Goal: Information Seeking & Learning: Learn about a topic

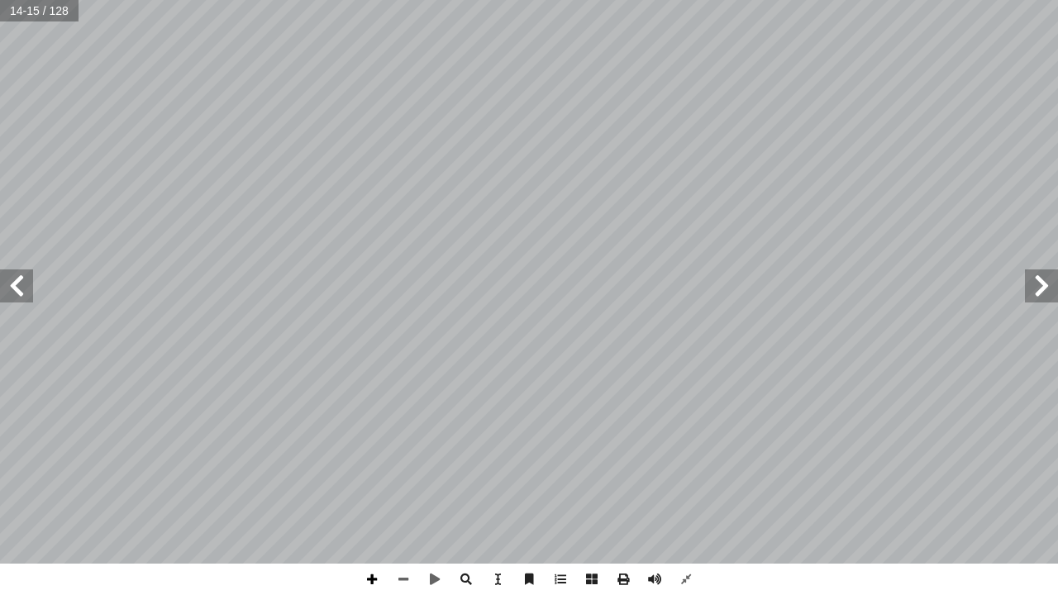
click at [370, 575] on span at bounding box center [371, 579] width 31 height 31
click at [504, 572] on div "١٠ . ِ ل َّ و أ ال� ِ ت ْ ي َ في الب ِ وير ْ ص َّ الت َ مال َ ج ُ ح ِّ ض َ و ُ …" at bounding box center [529, 297] width 1058 height 595
click at [399, 594] on span at bounding box center [403, 579] width 31 height 31
click at [400, 590] on span at bounding box center [403, 579] width 31 height 31
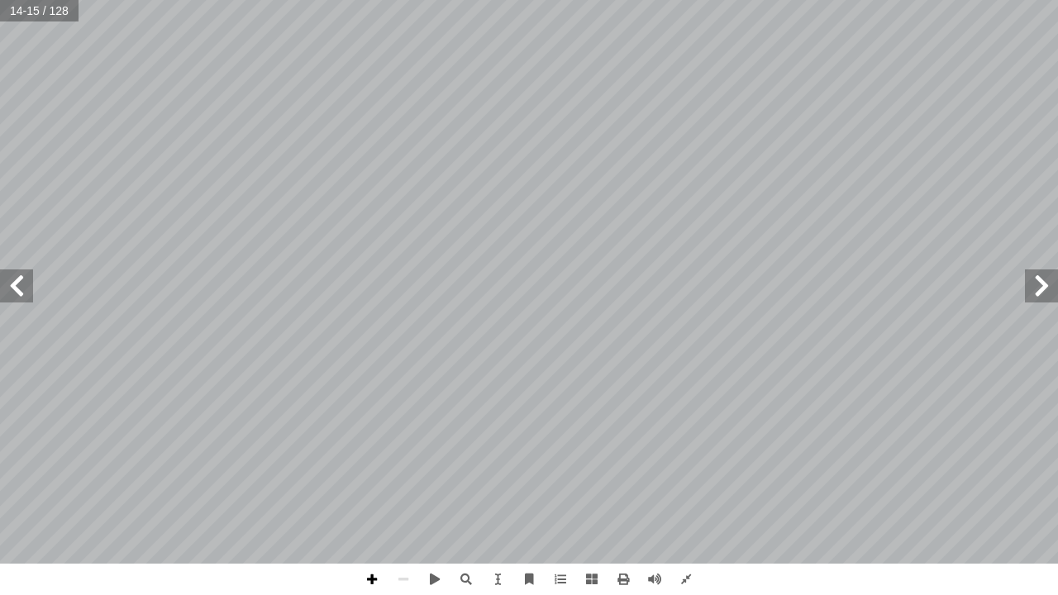
click at [369, 578] on span at bounding box center [371, 579] width 31 height 31
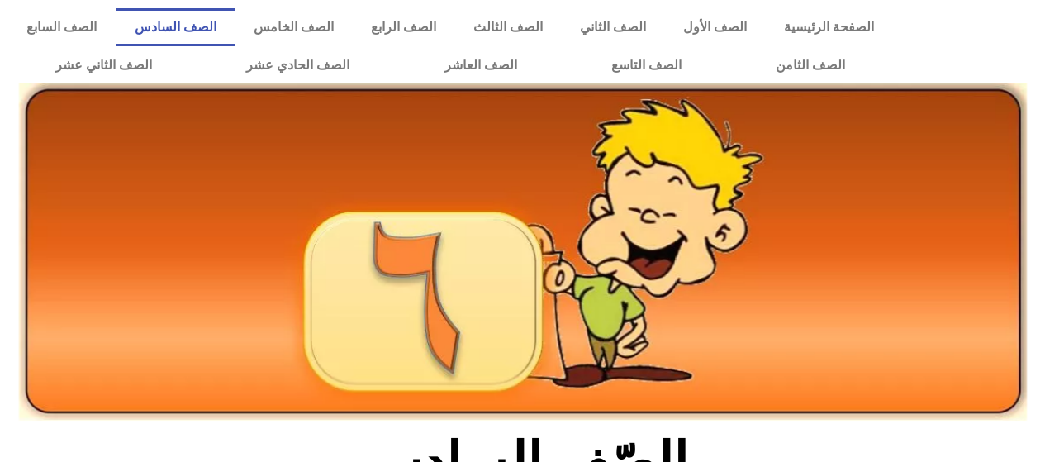
scroll to position [364, 0]
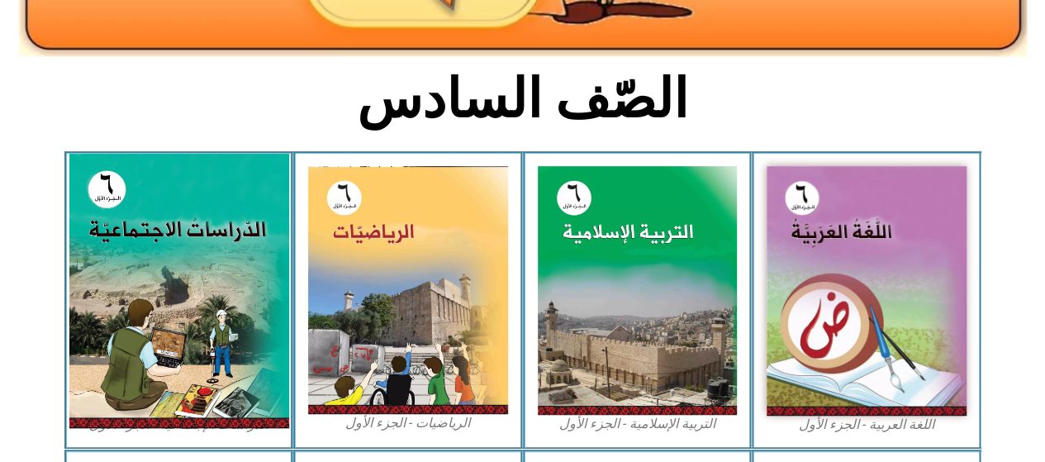
click at [216, 232] on img at bounding box center [179, 291] width 220 height 274
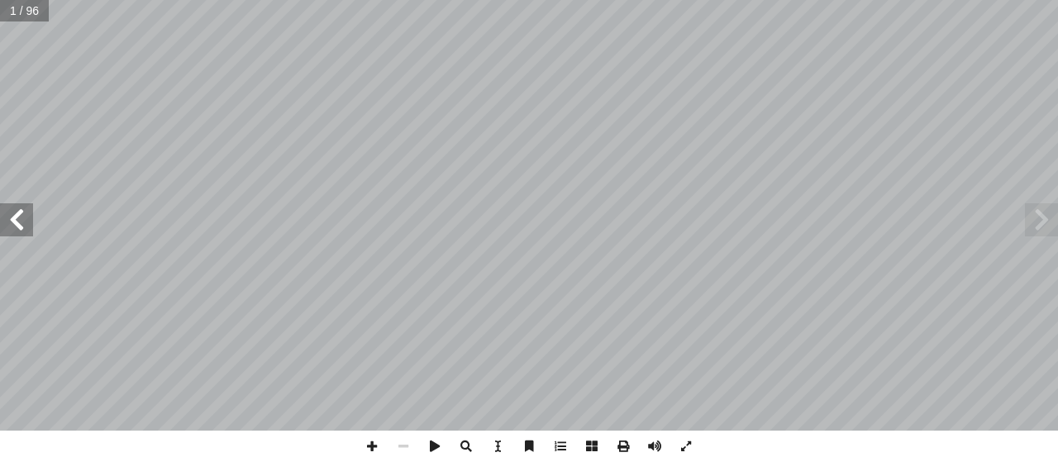
click at [17, 233] on span at bounding box center [16, 219] width 33 height 33
click at [18, 222] on span at bounding box center [16, 219] width 33 height 33
click at [17, 220] on span at bounding box center [16, 219] width 33 height 33
click at [18, 221] on span at bounding box center [16, 219] width 33 height 33
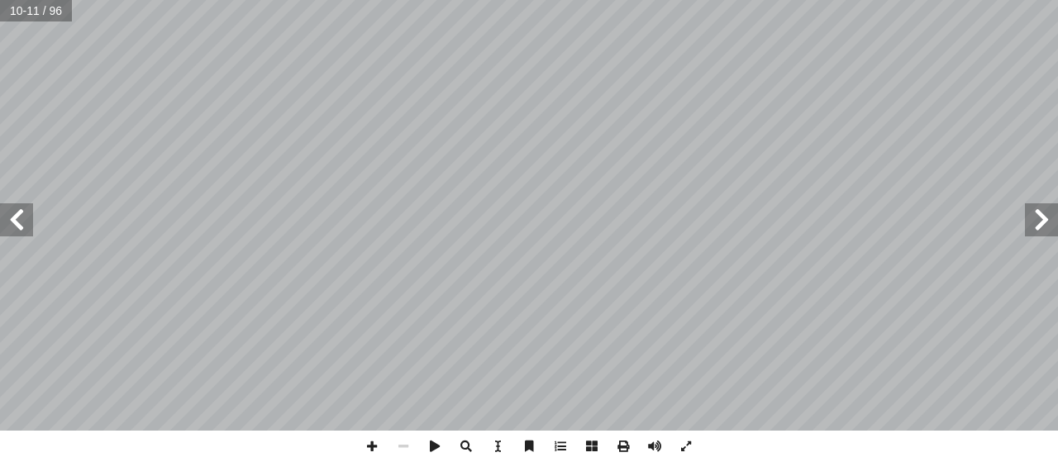
click at [18, 221] on span at bounding box center [16, 219] width 33 height 33
click at [15, 221] on span at bounding box center [16, 219] width 33 height 33
click at [405, 443] on span at bounding box center [403, 446] width 31 height 31
click at [408, 440] on span at bounding box center [403, 446] width 31 height 31
click at [403, 445] on span at bounding box center [403, 446] width 31 height 31
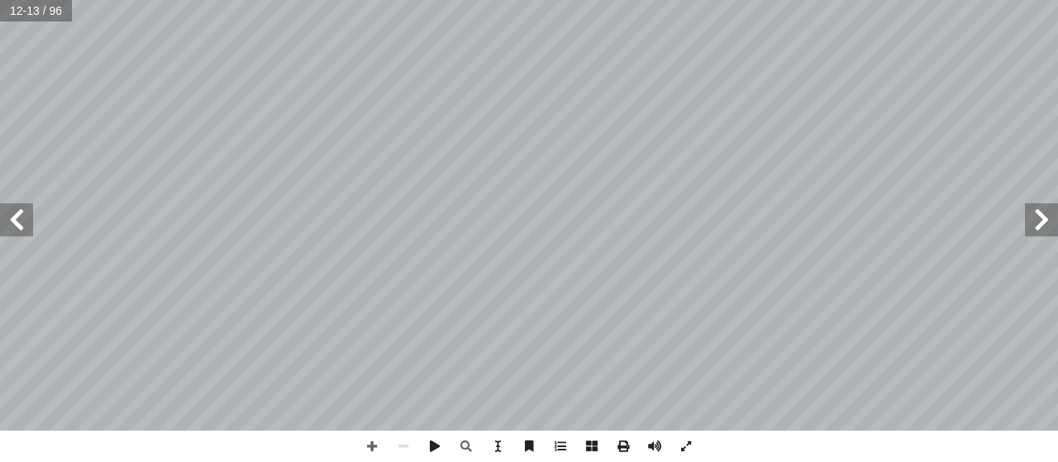
click at [18, 217] on span at bounding box center [16, 219] width 33 height 33
click at [377, 443] on span at bounding box center [371, 446] width 31 height 31
click at [1045, 222] on span at bounding box center [1041, 219] width 33 height 33
click at [407, 445] on span at bounding box center [403, 446] width 31 height 31
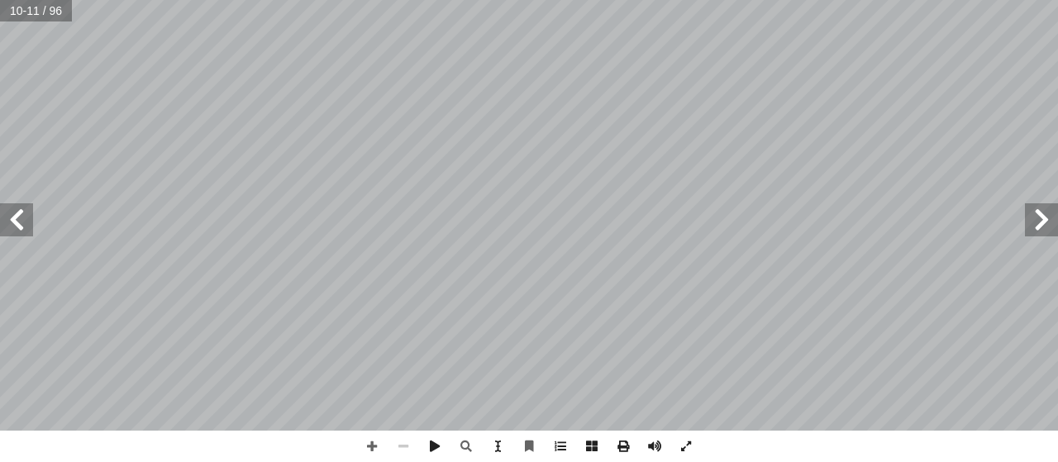
click at [407, 445] on span at bounding box center [403, 446] width 31 height 31
click at [1043, 219] on span at bounding box center [1041, 219] width 33 height 33
click at [371, 440] on span at bounding box center [371, 446] width 31 height 31
click at [374, 444] on span at bounding box center [371, 446] width 31 height 31
click at [410, 449] on span at bounding box center [403, 446] width 31 height 31
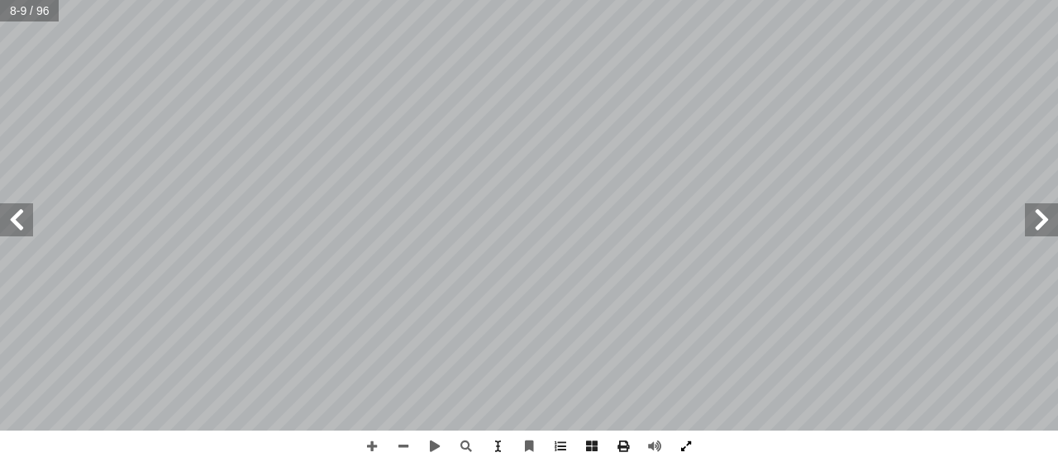
click at [686, 450] on span at bounding box center [685, 446] width 31 height 31
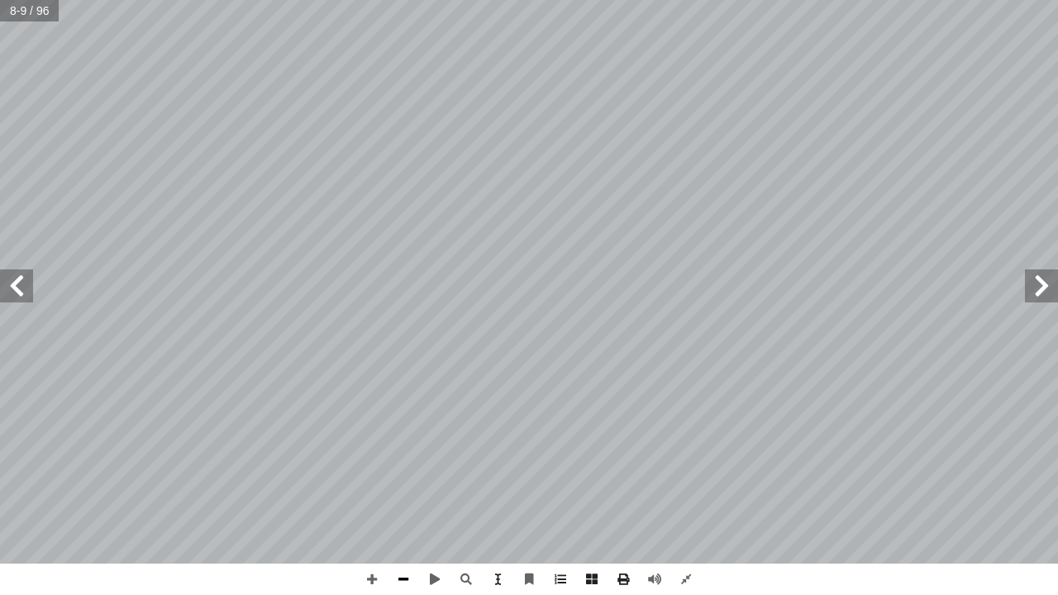
click at [403, 461] on span at bounding box center [403, 579] width 31 height 31
click at [401, 461] on span at bounding box center [403, 579] width 31 height 31
click at [26, 281] on span at bounding box center [16, 285] width 33 height 33
click at [23, 279] on span at bounding box center [16, 285] width 33 height 33
click at [28, 291] on span at bounding box center [16, 285] width 33 height 33
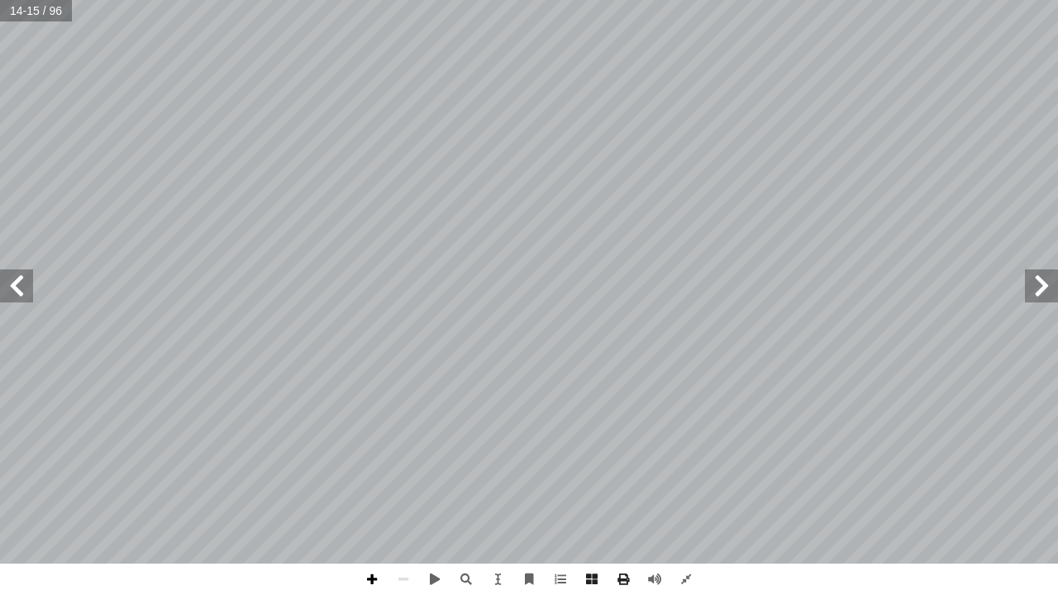
click at [379, 461] on span at bounding box center [371, 579] width 31 height 31
click at [401, 461] on span at bounding box center [403, 579] width 31 height 31
click at [405, 461] on span at bounding box center [403, 579] width 31 height 31
click at [1043, 285] on span at bounding box center [1041, 285] width 33 height 33
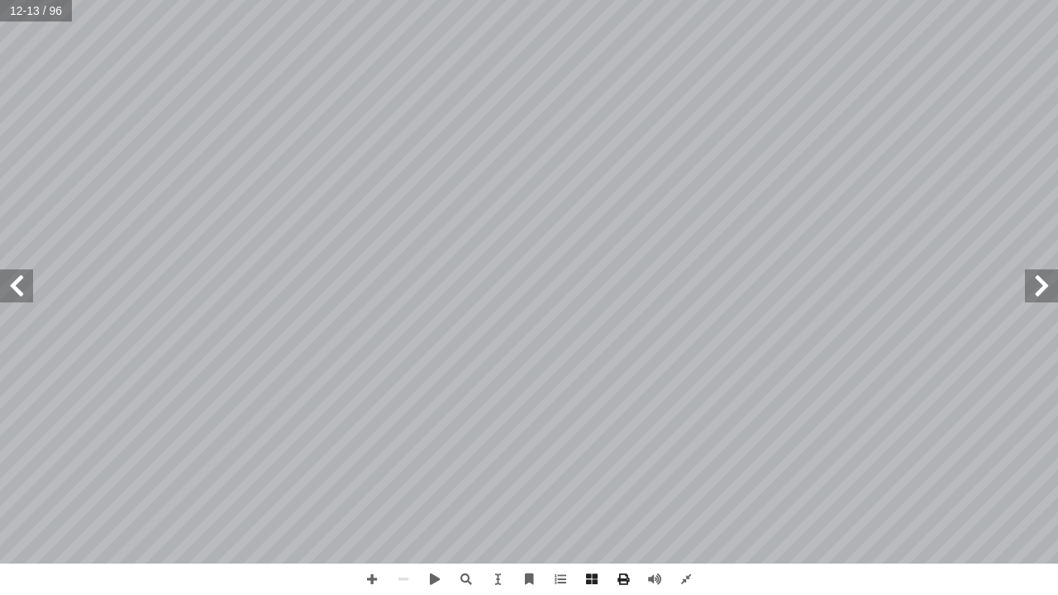
click at [24, 281] on span at bounding box center [16, 285] width 33 height 33
click at [367, 461] on span at bounding box center [371, 579] width 31 height 31
click at [369, 461] on span at bounding box center [371, 579] width 31 height 31
click at [403, 461] on span at bounding box center [403, 579] width 31 height 31
click at [394, 461] on span at bounding box center [403, 579] width 31 height 31
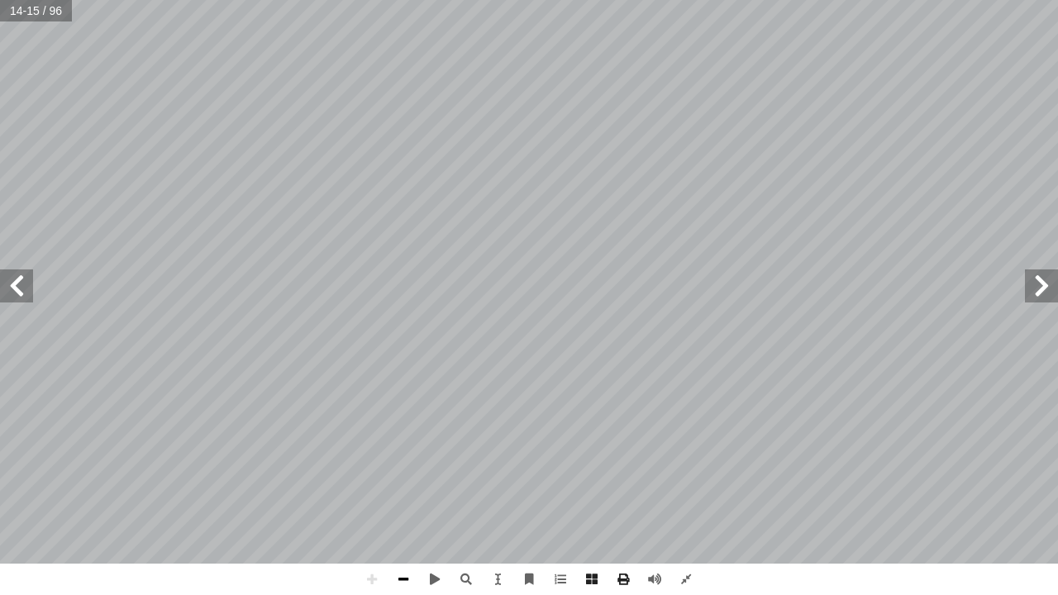
click at [402, 461] on span at bounding box center [403, 579] width 31 height 31
click at [372, 461] on span at bounding box center [371, 579] width 31 height 31
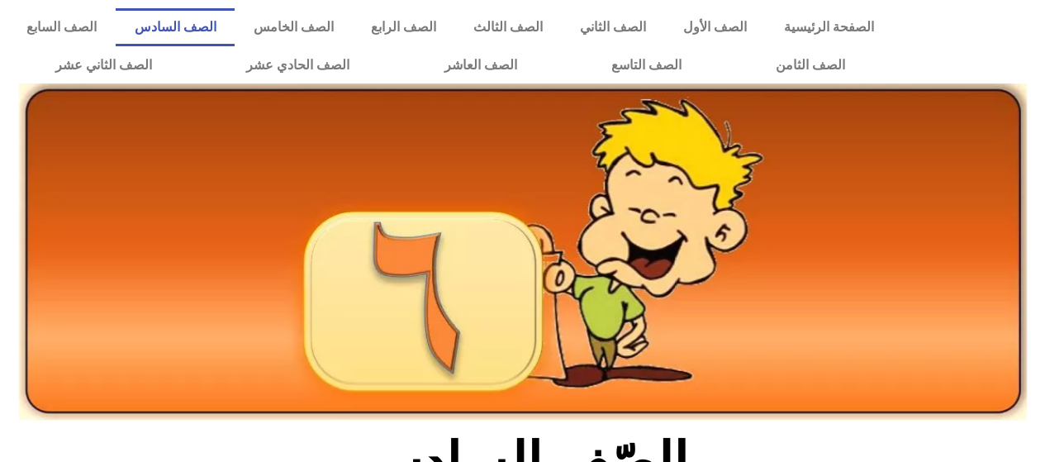
scroll to position [364, 0]
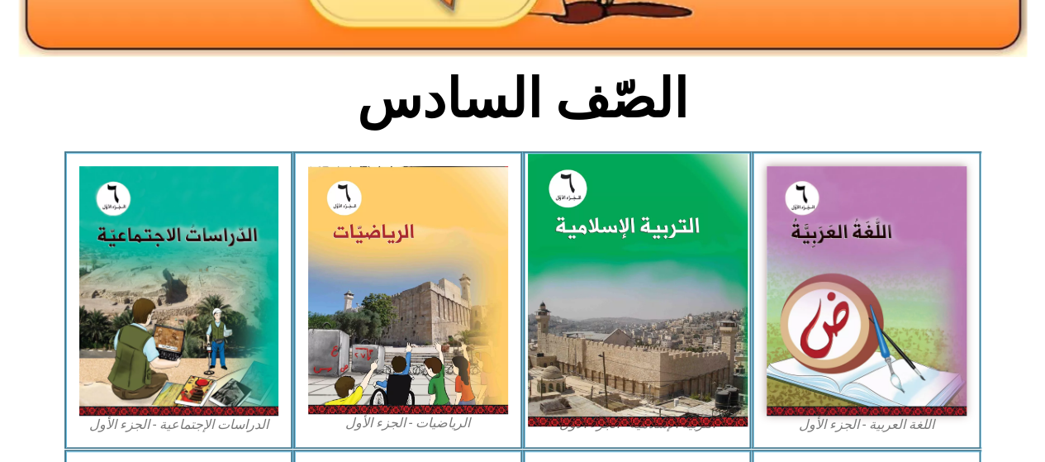
click at [661, 242] on img at bounding box center [637, 291] width 220 height 274
click at [639, 183] on img at bounding box center [637, 291] width 220 height 274
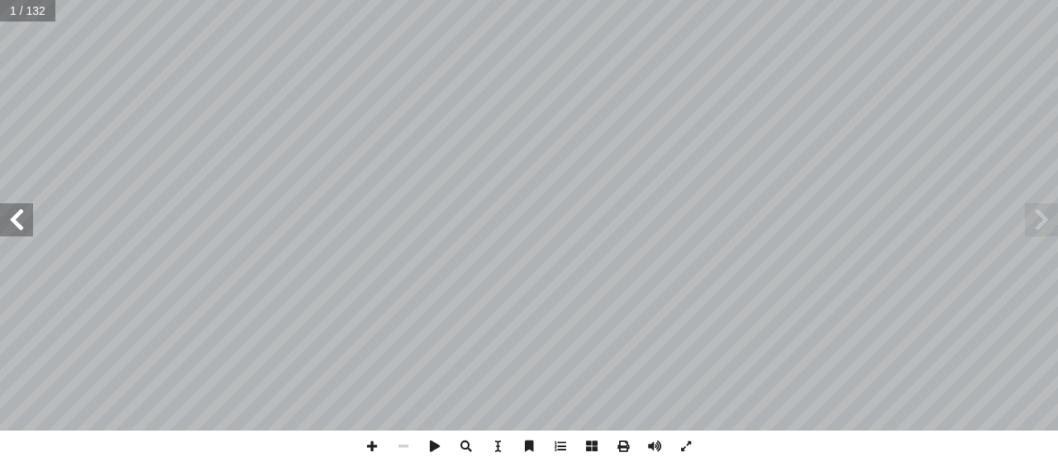
click at [19, 222] on span at bounding box center [16, 219] width 33 height 33
click at [23, 225] on span at bounding box center [16, 219] width 33 height 33
click at [17, 226] on span at bounding box center [16, 219] width 33 height 33
click at [16, 227] on span at bounding box center [16, 219] width 33 height 33
click at [18, 226] on span at bounding box center [16, 219] width 33 height 33
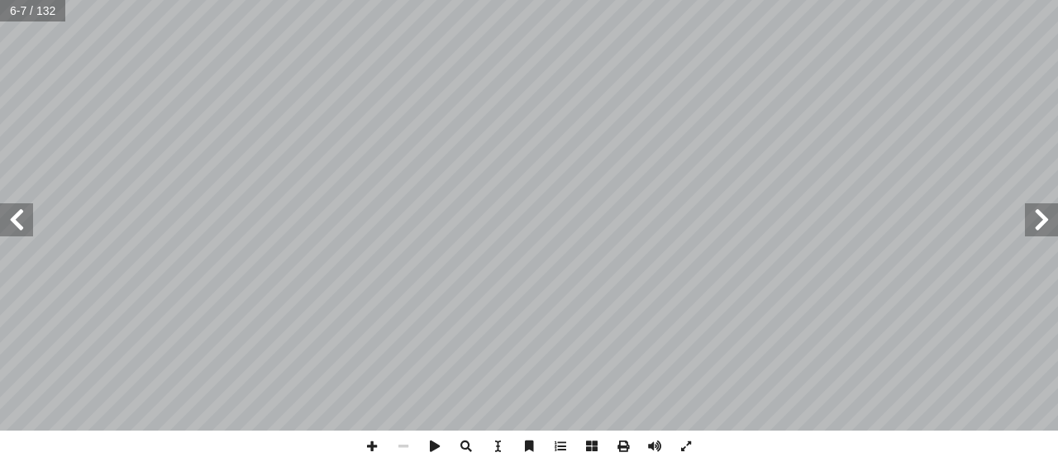
click at [16, 227] on span at bounding box center [16, 219] width 33 height 33
click at [25, 228] on span at bounding box center [16, 219] width 33 height 33
drag, startPoint x: 25, startPoint y: 228, endPoint x: 18, endPoint y: 222, distance: 8.8
click at [17, 222] on div "14 ة: َ ور ّ الس ِ ي َ د َ ي َ بين ْ ــن ِ م ٍ يــات آ ا ِ عــن تفســير ُ حمــد…" at bounding box center [529, 215] width 1058 height 431
click at [17, 222] on span at bounding box center [16, 219] width 33 height 33
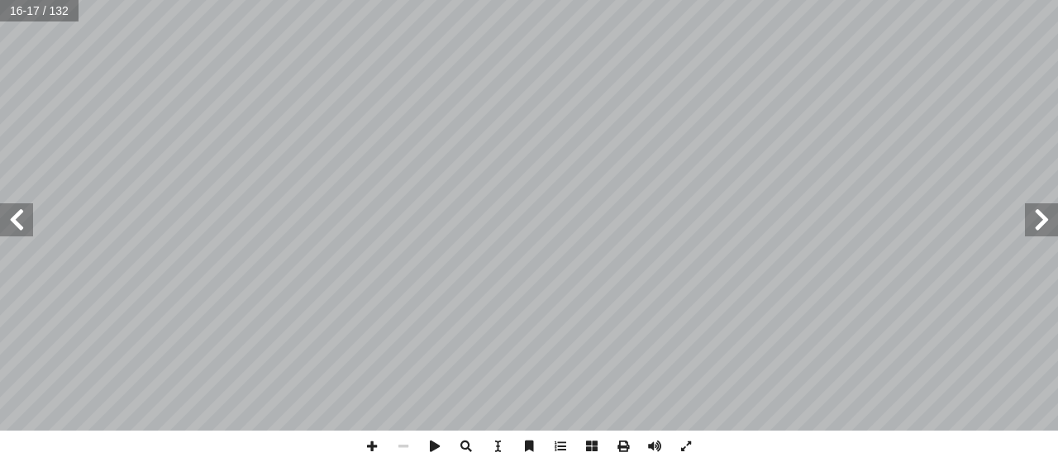
click at [18, 221] on span at bounding box center [16, 219] width 33 height 33
click at [1043, 222] on span at bounding box center [1041, 219] width 33 height 33
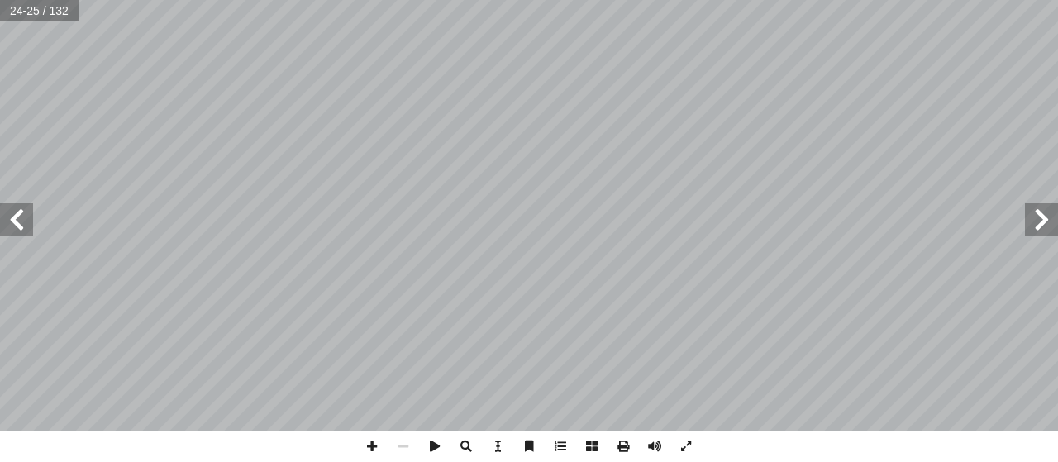
click at [1043, 222] on span at bounding box center [1041, 219] width 33 height 33
click at [369, 442] on span at bounding box center [371, 446] width 31 height 31
click at [688, 445] on span at bounding box center [685, 446] width 31 height 31
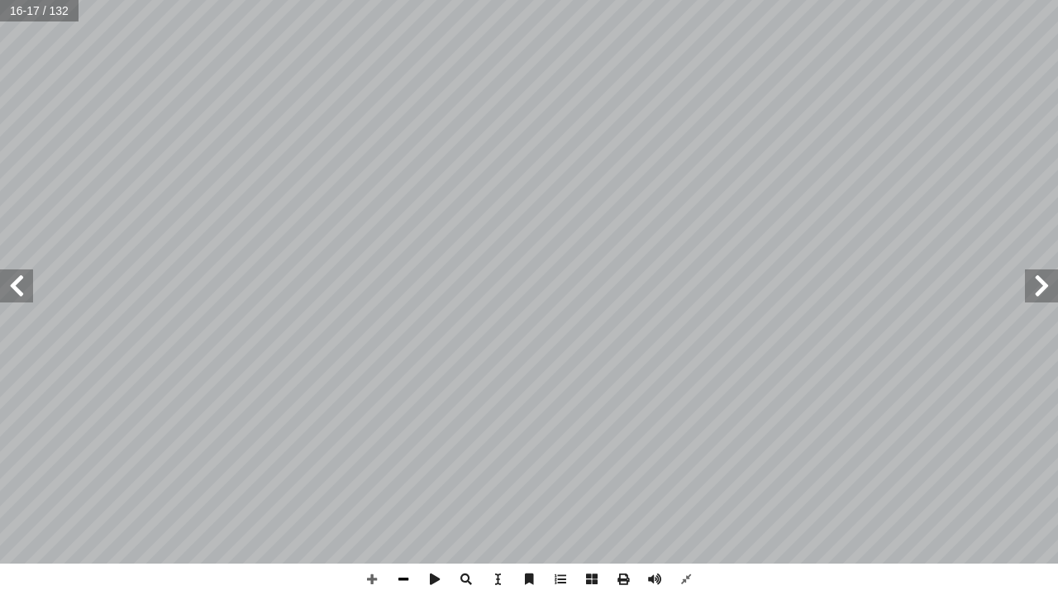
click at [402, 461] on span at bounding box center [403, 579] width 31 height 31
click at [373, 461] on span at bounding box center [371, 579] width 31 height 31
click at [369, 461] on span at bounding box center [371, 579] width 31 height 31
click at [400, 461] on span at bounding box center [403, 579] width 31 height 31
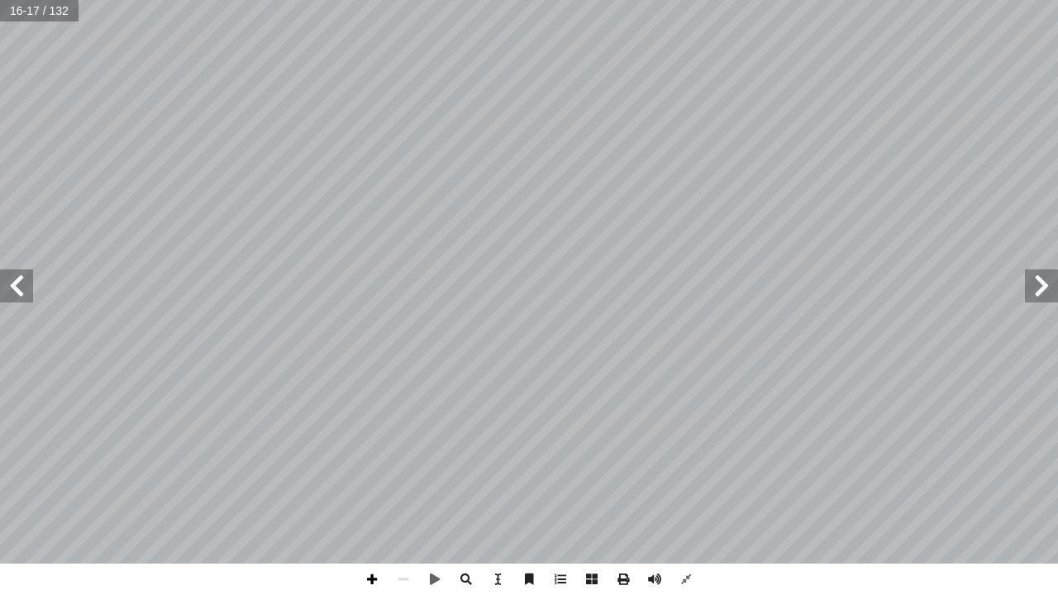
click at [374, 461] on span at bounding box center [371, 579] width 31 height 31
click at [406, 461] on span at bounding box center [403, 579] width 31 height 31
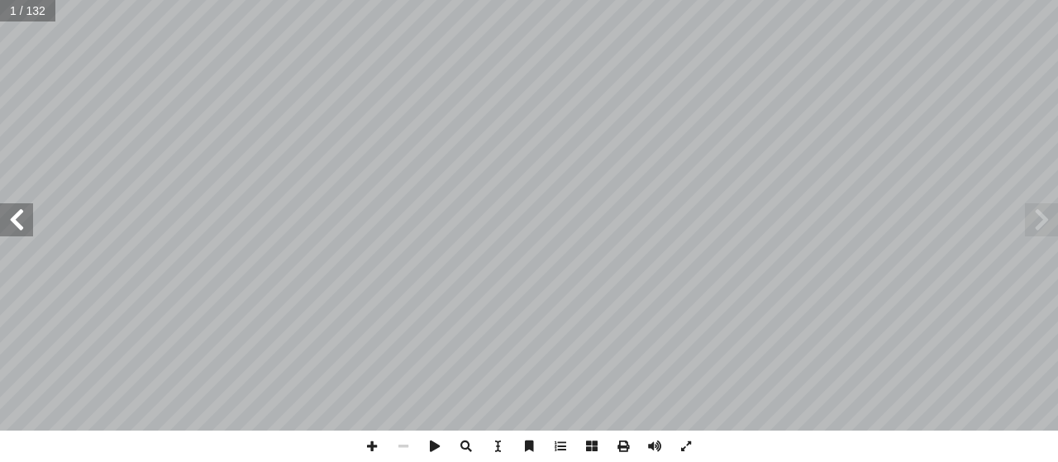
click at [26, 233] on span at bounding box center [16, 219] width 33 height 33
drag, startPoint x: 32, startPoint y: 229, endPoint x: 28, endPoint y: 217, distance: 13.1
click at [28, 217] on span at bounding box center [16, 219] width 33 height 33
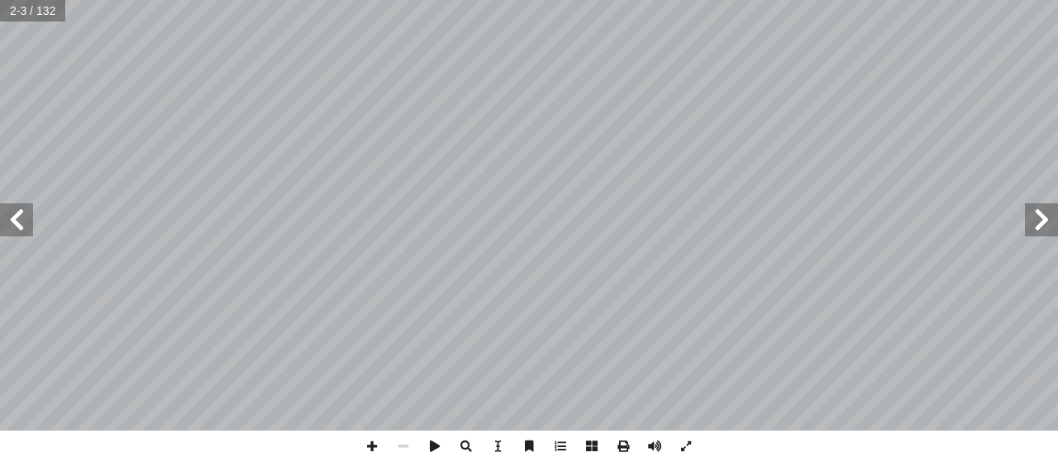
click at [28, 217] on span at bounding box center [16, 219] width 33 height 33
click at [374, 448] on span at bounding box center [371, 446] width 31 height 31
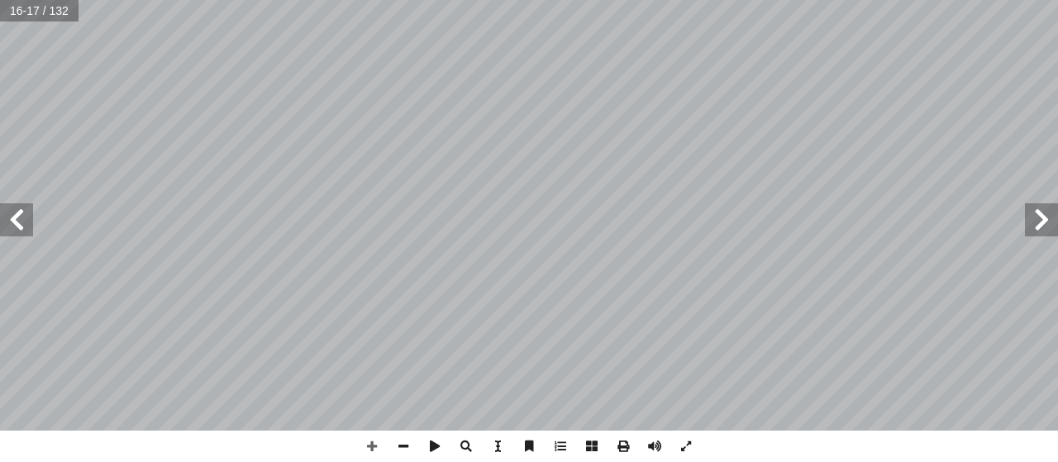
click at [501, 459] on div "12 ) ٢٨ - ١ ت ( � ي آ حمن (١) ال� َّ سورة الر ظ ْ ف ِ وح ٌ تفسير ُ رس َّ الد ث …" at bounding box center [529, 231] width 1058 height 462
click at [693, 447] on span at bounding box center [685, 446] width 31 height 31
click at [639, 0] on html "الصفحة الرئيسية الصف الأول الصف الثاني الصف الثالث الصف الرابع الصف الخامس الصف…" at bounding box center [529, 75] width 1058 height 150
click at [369, 445] on span at bounding box center [371, 446] width 31 height 31
click at [31, 228] on span at bounding box center [16, 219] width 33 height 33
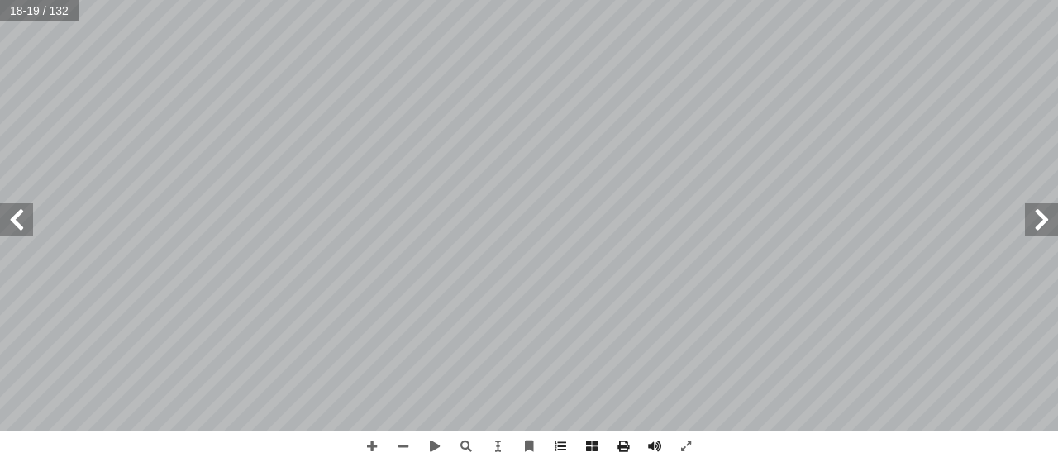
click at [18, 222] on span at bounding box center [16, 219] width 33 height 33
click at [1038, 220] on span at bounding box center [1041, 219] width 33 height 33
click at [831, 0] on html "الصفحة الرئيسية الصف الأول الصف الثاني الصف الثالث الصف الرابع الصف الخامس الصف…" at bounding box center [529, 75] width 1058 height 150
click at [11, 221] on span at bounding box center [16, 219] width 33 height 33
click at [539, 437] on div "16 � ــيفنى، ول َ ، وس ُ ك َ هل َ ـي ـ َ س ِ رض أ مــا علــى ال� َّ كل َّ ن أ ا…" at bounding box center [529, 231] width 1058 height 462
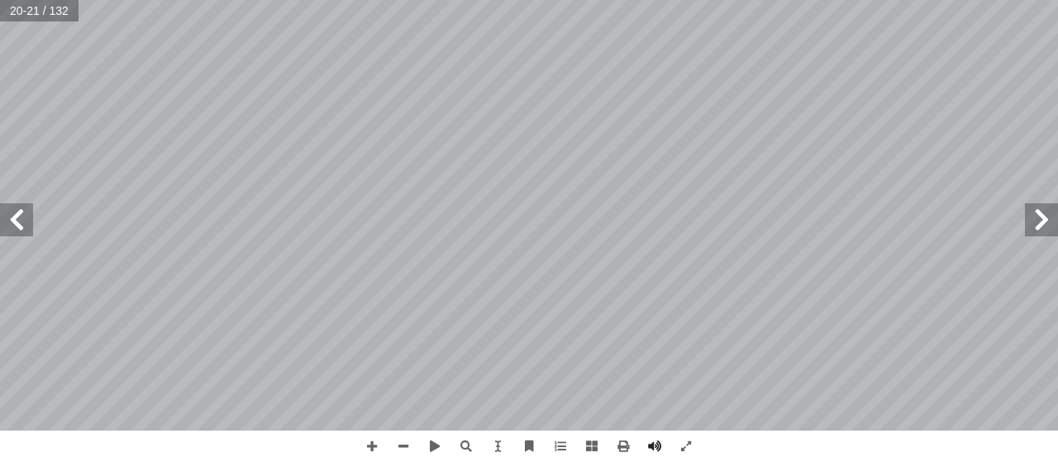
click at [18, 231] on span at bounding box center [16, 219] width 33 height 33
click at [407, 150] on html "الصفحة الرئيسية الصف الأول الصف الثاني الصف الثالث الصف الرابع الصف الخامس الصف…" at bounding box center [529, 75] width 1058 height 150
click at [1043, 235] on span at bounding box center [1041, 219] width 33 height 33
click at [1036, 228] on span at bounding box center [1041, 219] width 33 height 33
click at [647, 0] on html "الصفحة الرئيسية الصف الأول الصف الثاني الصف الثالث الصف الرابع الصف الخامس الصف…" at bounding box center [529, 75] width 1058 height 150
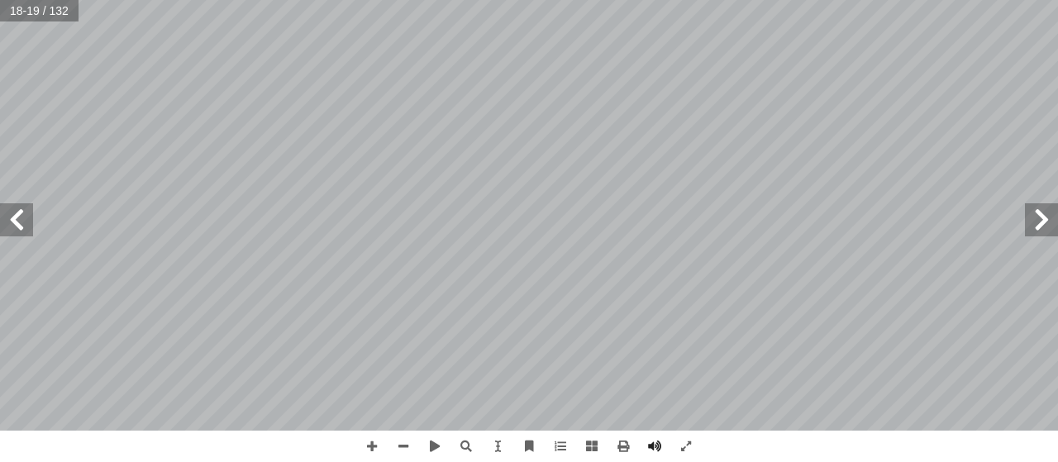
click at [20, 224] on span at bounding box center [16, 219] width 33 height 33
click at [1040, 225] on span at bounding box center [1041, 219] width 33 height 33
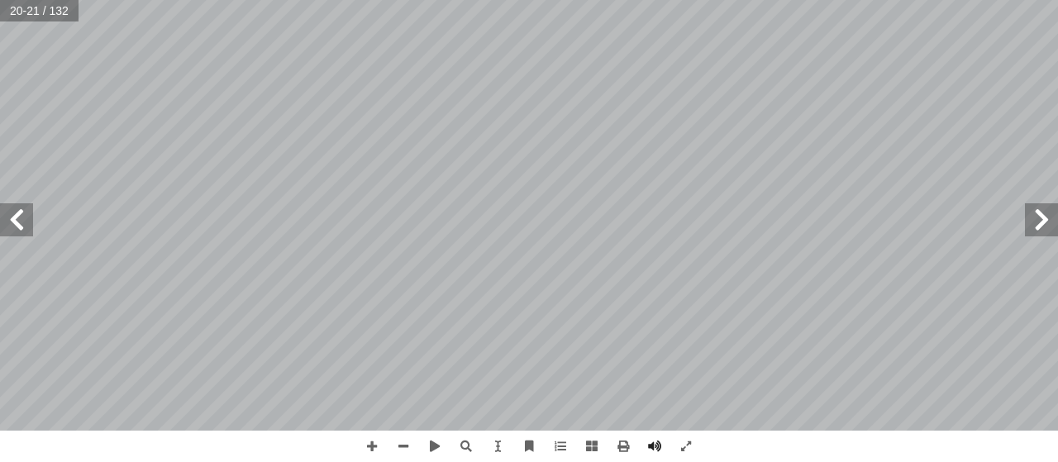
click at [1040, 225] on span at bounding box center [1041, 219] width 33 height 33
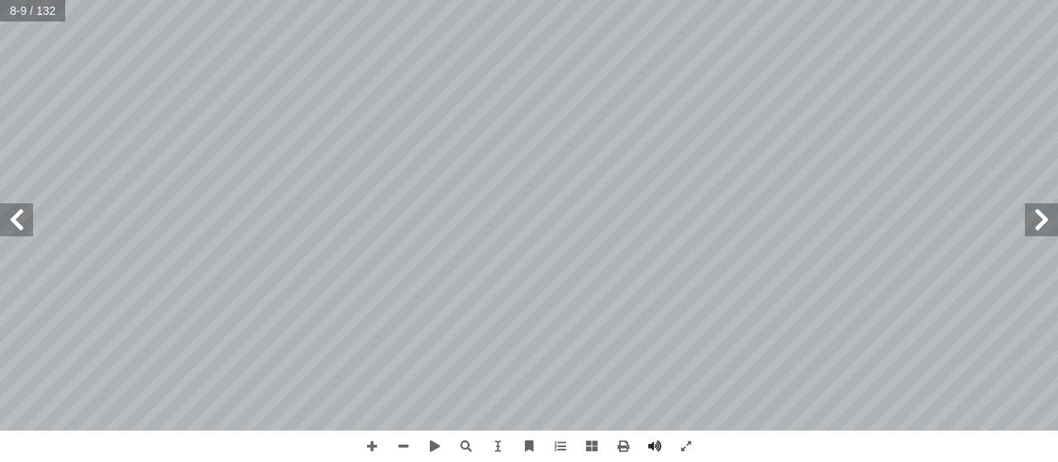
click at [1040, 225] on span at bounding box center [1041, 219] width 33 height 33
click at [16, 217] on span at bounding box center [16, 219] width 33 height 33
click at [17, 219] on span at bounding box center [16, 219] width 33 height 33
click at [1033, 225] on span at bounding box center [1041, 219] width 33 height 33
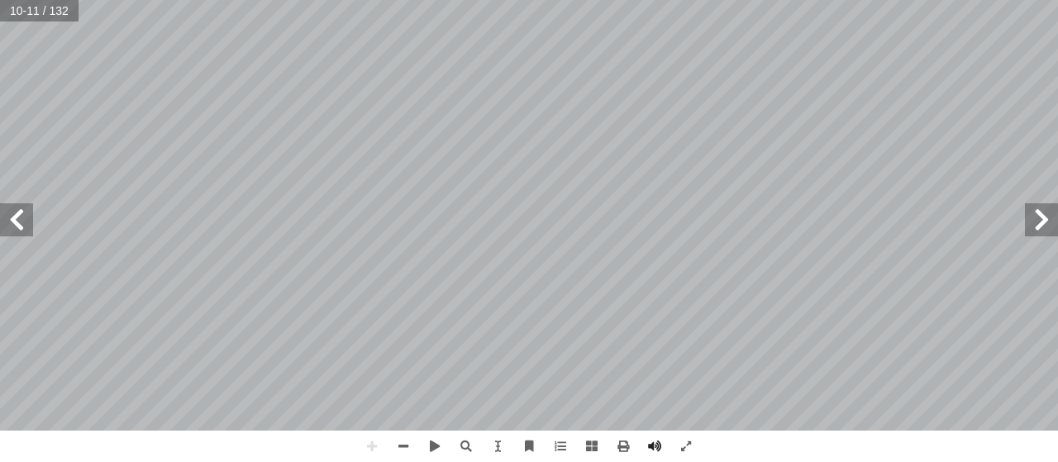
click at [593, 150] on html "الصفحة الرئيسية الصف الأول الصف الثاني الصف الثالث الصف الرابع الصف الخامس الصف…" at bounding box center [529, 75] width 1058 height 150
click at [547, 150] on html "الصفحة الرئيسية الصف الأول الصف الثاني الصف الثالث الصف الرابع الصف الخامس الصف…" at bounding box center [529, 75] width 1058 height 150
click at [26, 222] on span at bounding box center [16, 219] width 33 height 33
click at [20, 221] on span at bounding box center [16, 219] width 33 height 33
click at [406, 450] on span at bounding box center [403, 446] width 31 height 31
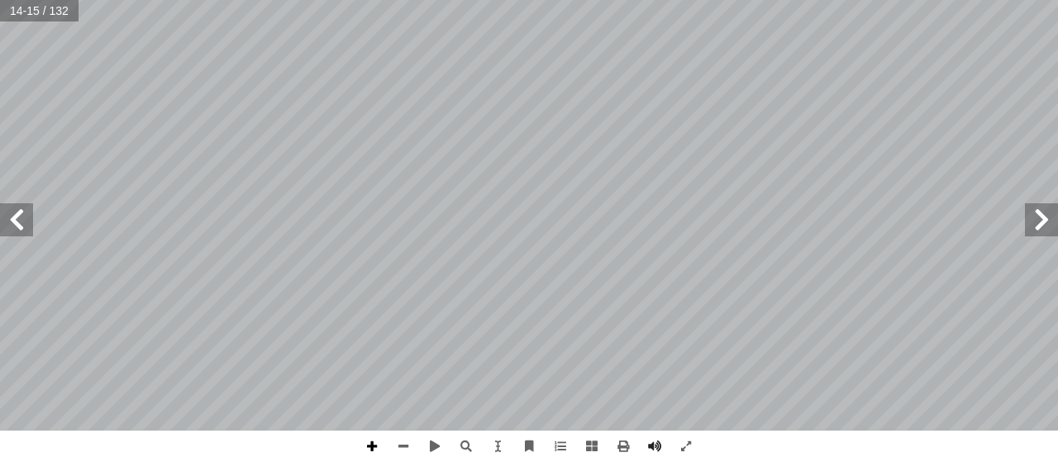
click at [377, 444] on span at bounding box center [371, 446] width 31 height 31
click at [1038, 0] on html "الصفحة الرئيسية الصف الأول الصف الثاني الصف الثالث الصف الرابع الصف الخامس الصف…" at bounding box center [529, 75] width 1058 height 150
